Goal: Navigation & Orientation: Understand site structure

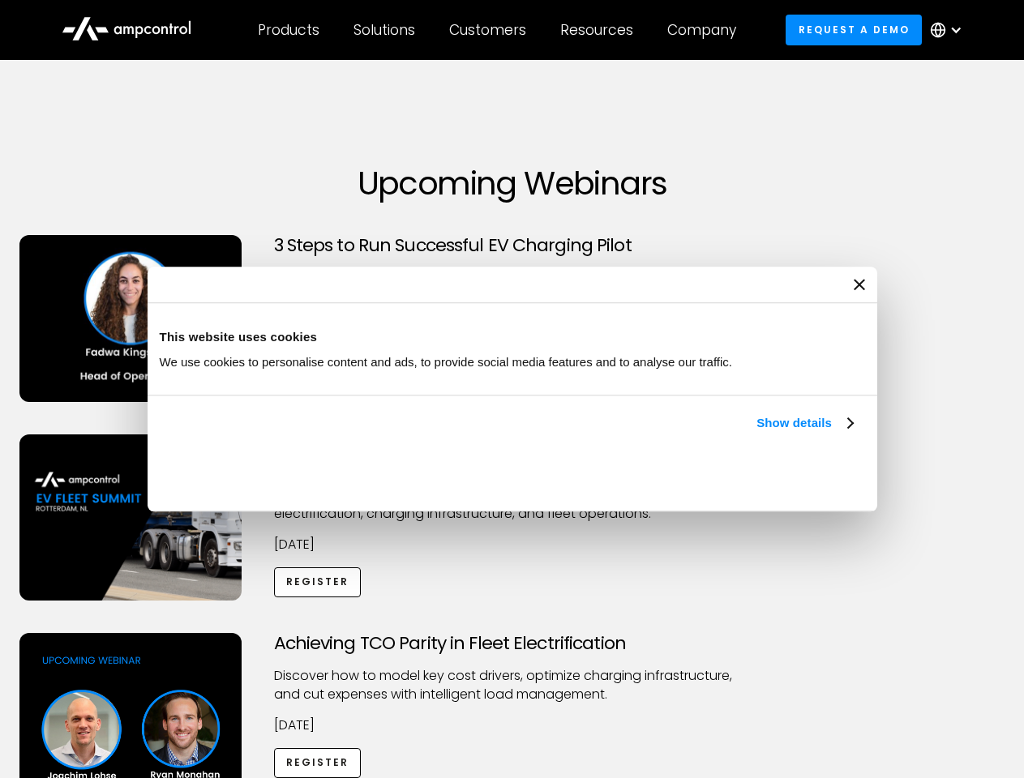
click at [756, 433] on link "Show details" at bounding box center [804, 422] width 96 height 19
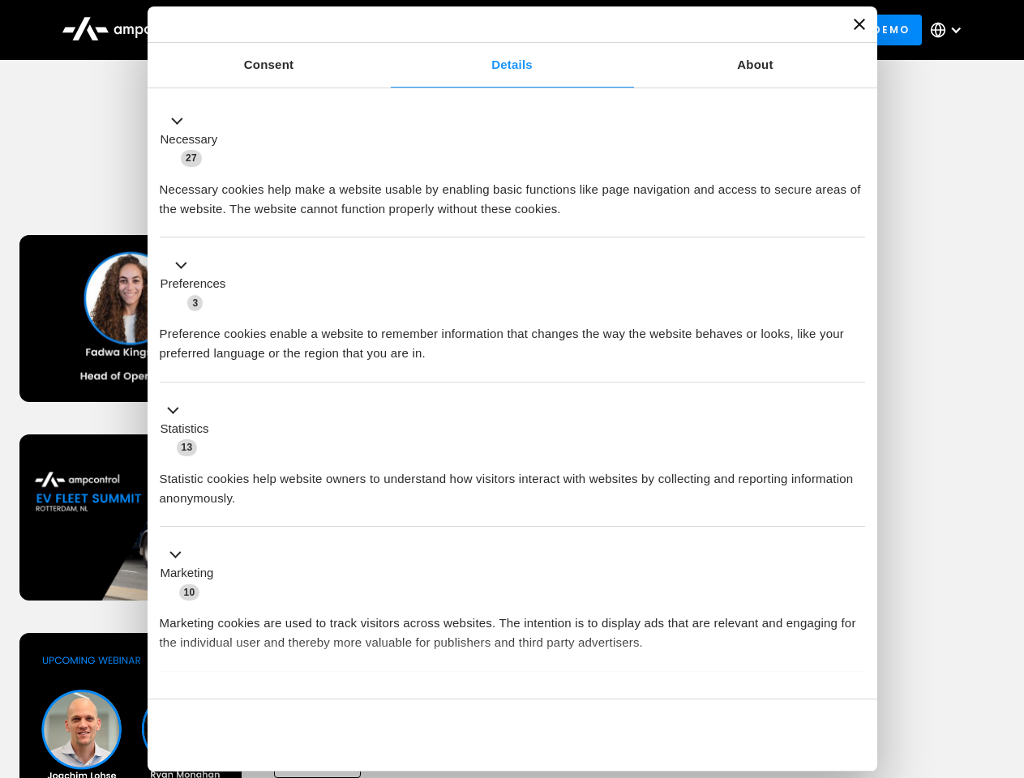
click at [854, 219] on div "Necessary cookies help make a website usable by enabling basic functions like p…" at bounding box center [512, 193] width 705 height 51
click at [1006, 653] on div "Achieving TCO Parity in Fleet Electrification Discover how to model key cost dr…" at bounding box center [512, 760] width 1018 height 254
click at [498, 30] on div "Customers" at bounding box center [487, 30] width 77 height 18
click at [288, 30] on div "Products" at bounding box center [289, 30] width 62 height 18
click at [385, 30] on div "Solutions" at bounding box center [384, 30] width 62 height 18
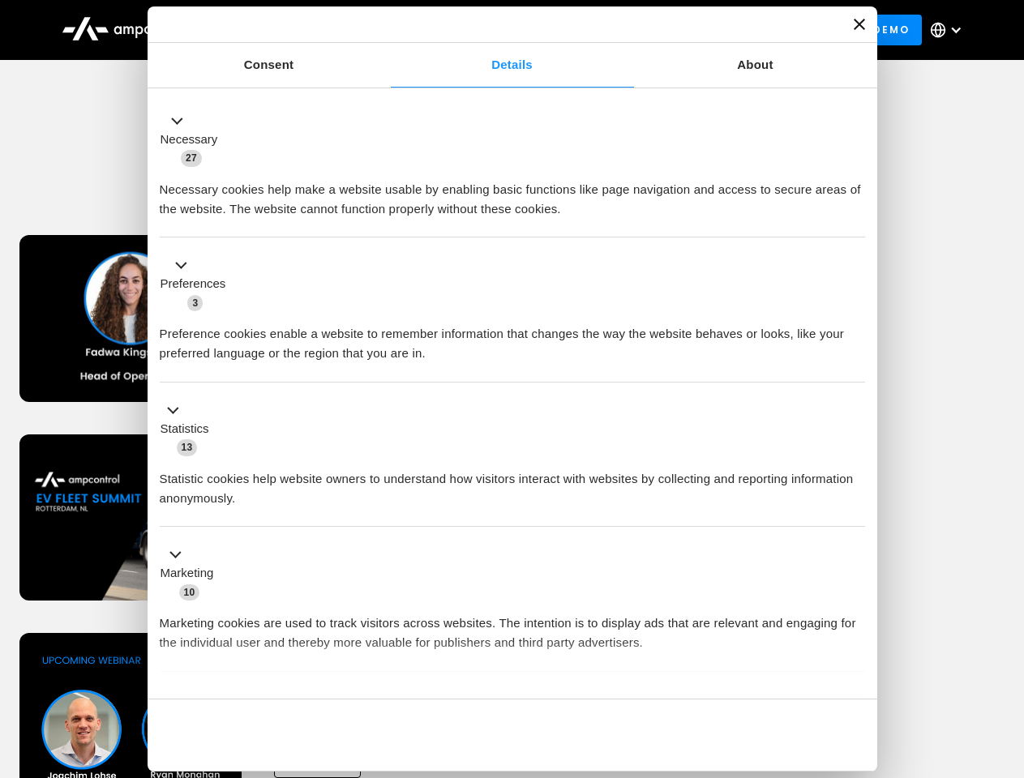
click at [490, 30] on div "Customers" at bounding box center [487, 30] width 77 height 18
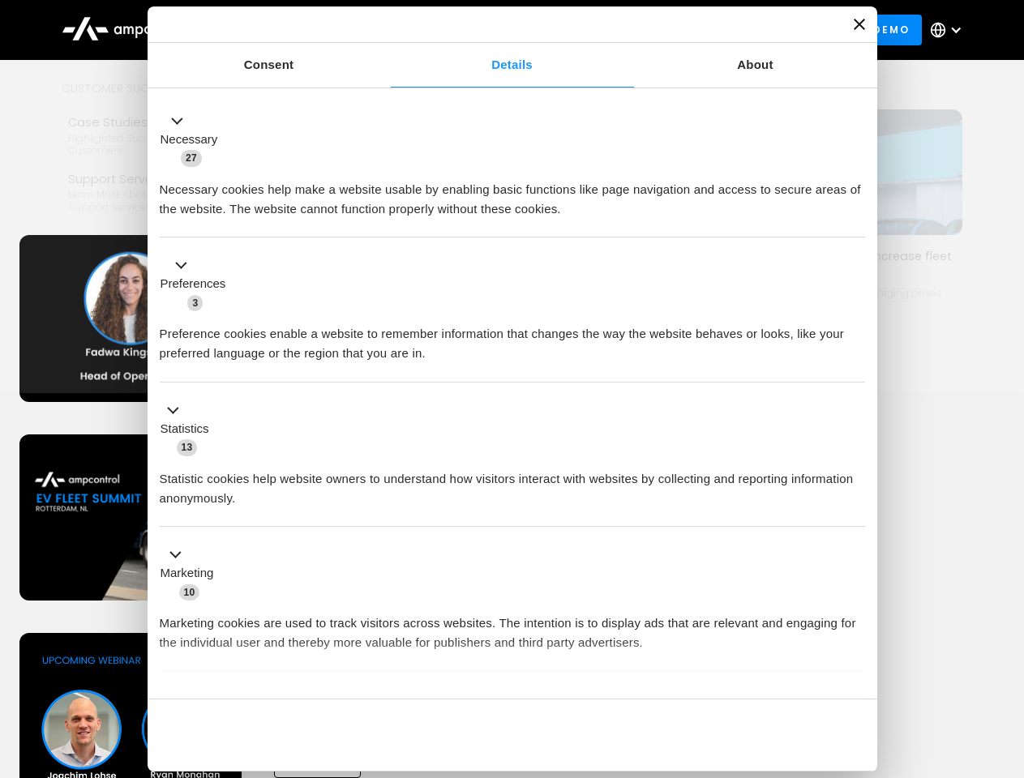
click at [600, 30] on div "Resources" at bounding box center [596, 30] width 73 height 18
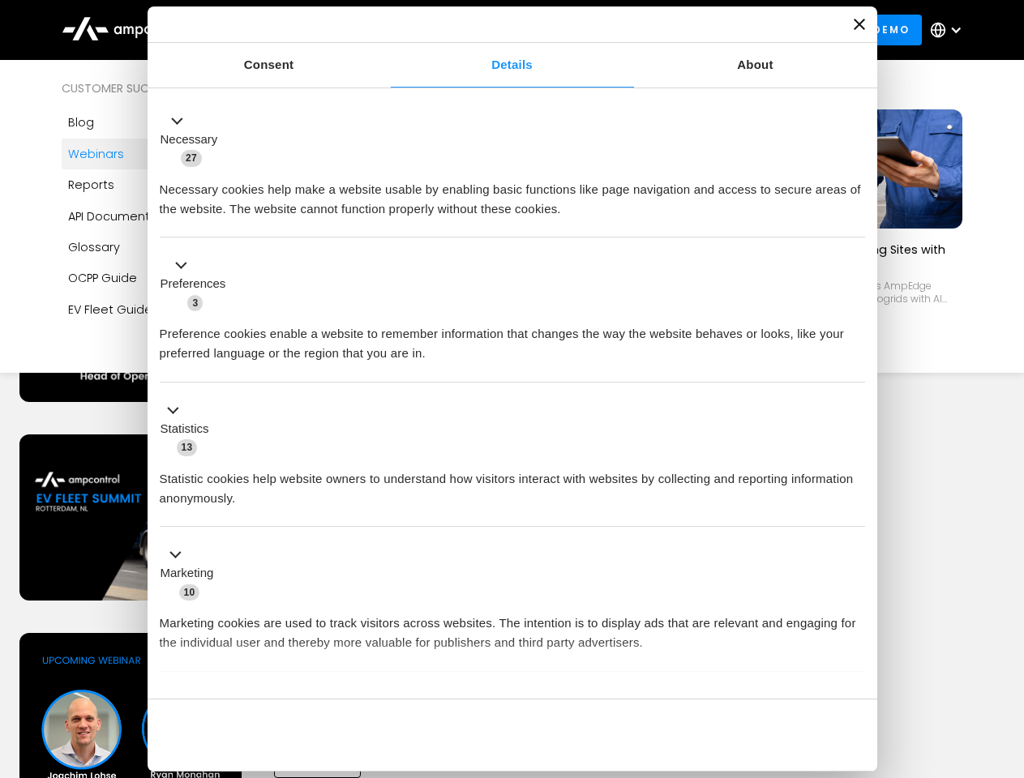
click at [707, 30] on div "Company" at bounding box center [701, 30] width 69 height 18
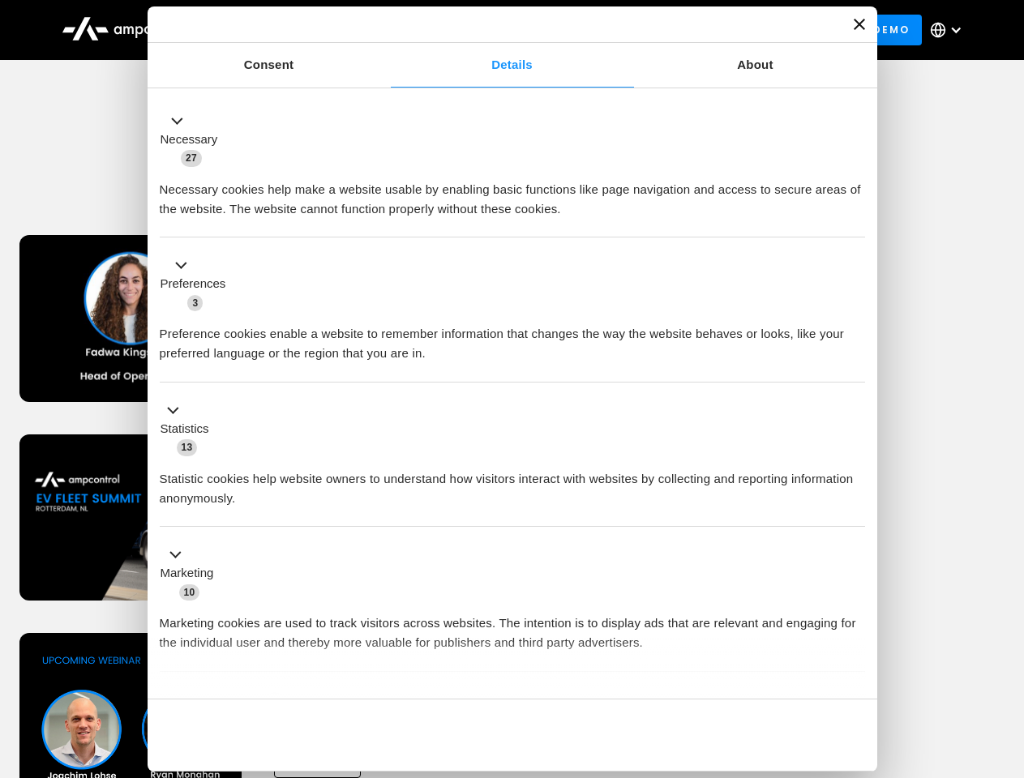
click at [950, 30] on div at bounding box center [955, 30] width 13 height 13
